Goal: Find specific page/section: Find specific page/section

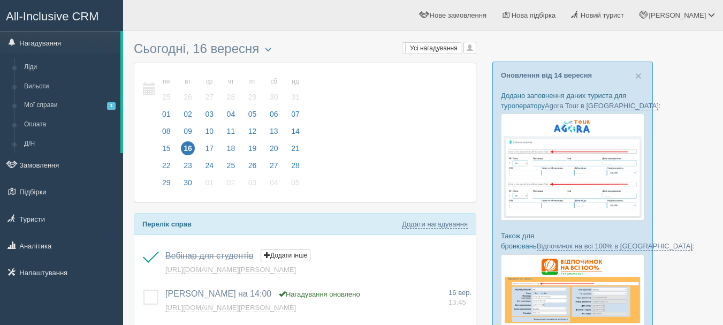
scroll to position [54, 0]
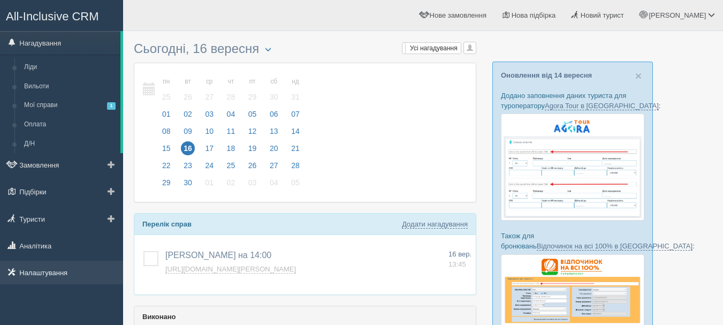
click at [39, 278] on link "Налаштування" at bounding box center [61, 273] width 123 height 24
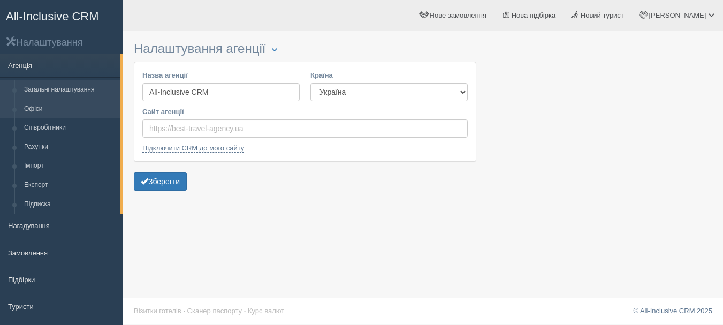
click at [64, 109] on link "Офіси" at bounding box center [69, 109] width 101 height 19
